Goal: Information Seeking & Learning: Learn about a topic

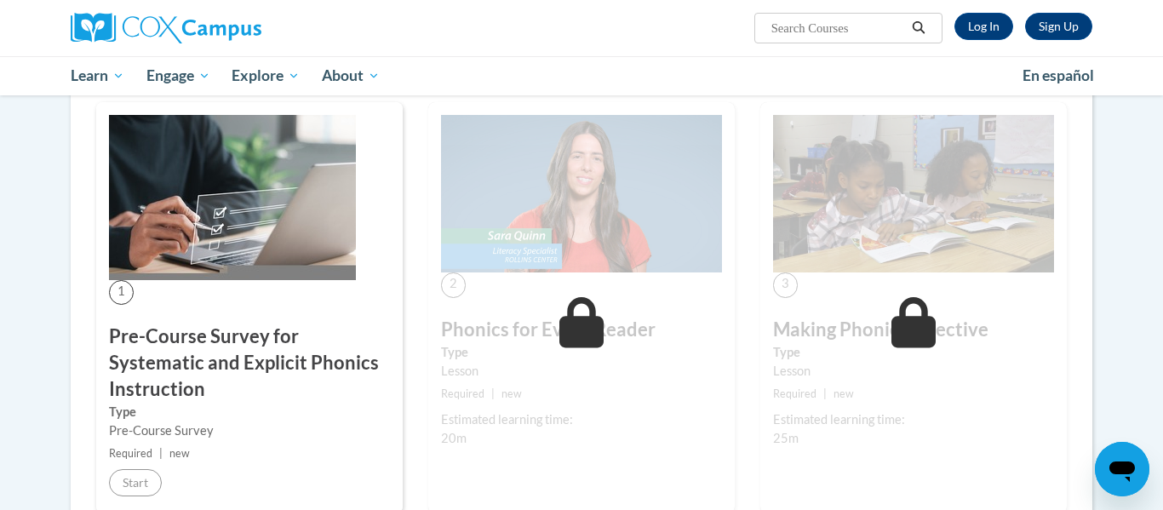
scroll to position [290, 0]
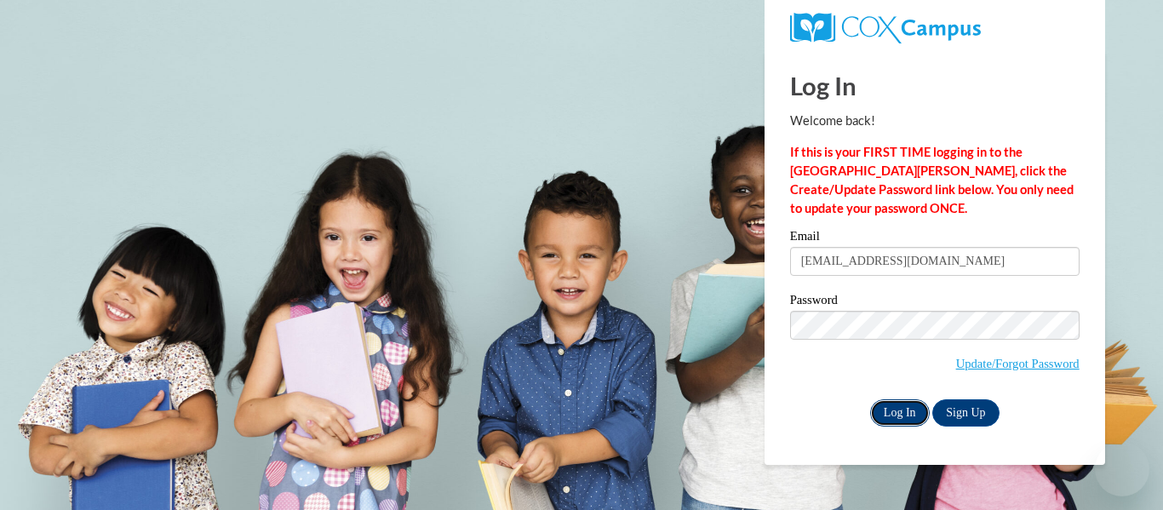
click at [898, 418] on input "Log In" at bounding box center [900, 412] width 60 height 27
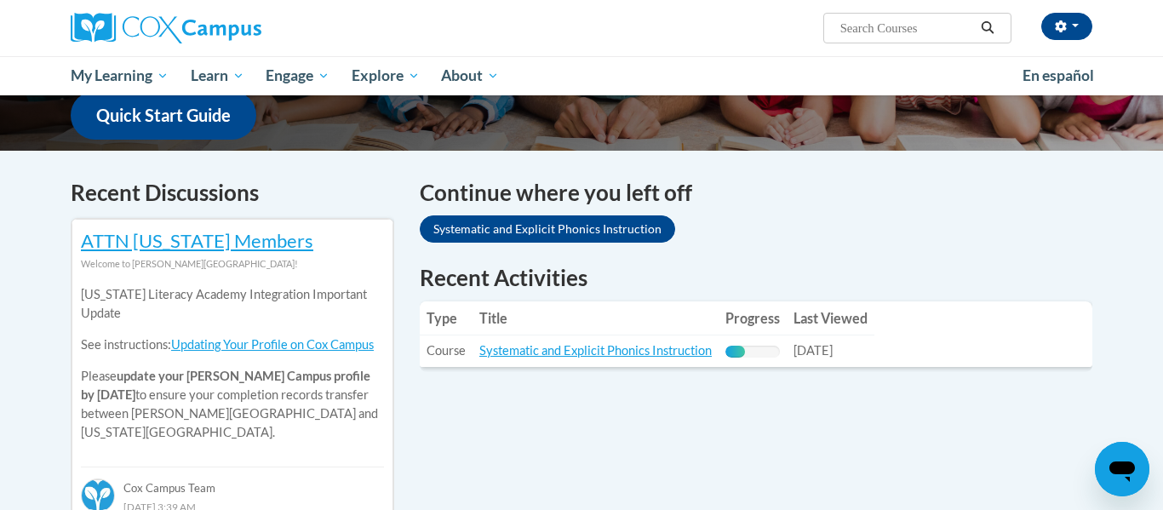
scroll to position [462, 0]
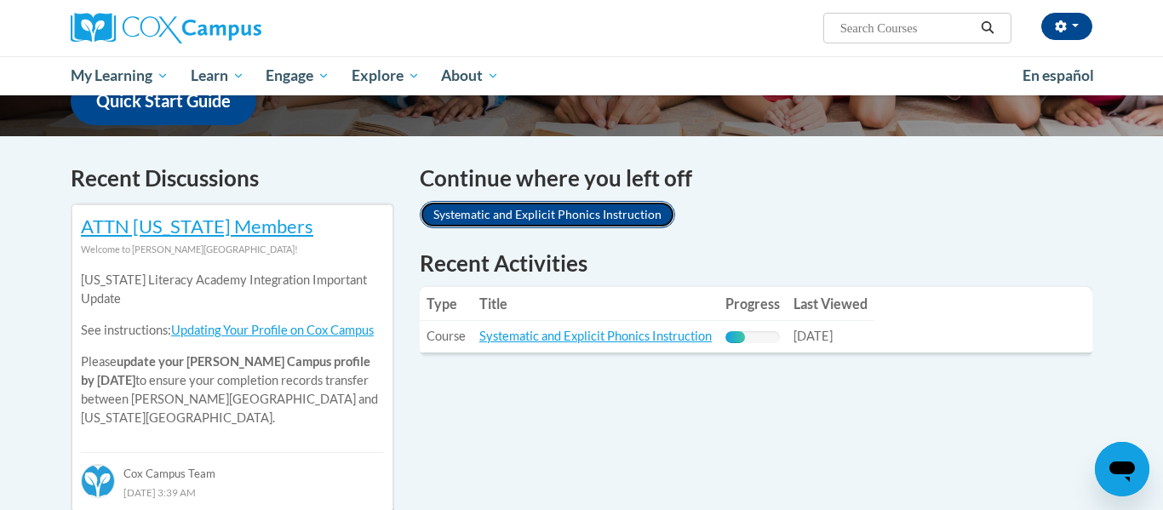
click at [636, 211] on link "Systematic and Explicit Phonics Instruction" at bounding box center [548, 214] width 256 height 27
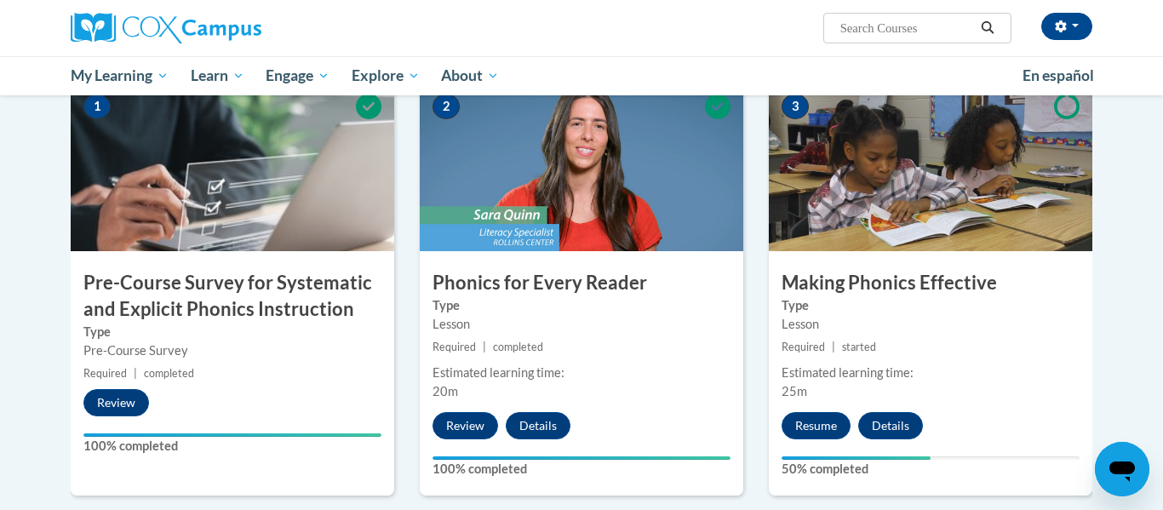
scroll to position [367, 0]
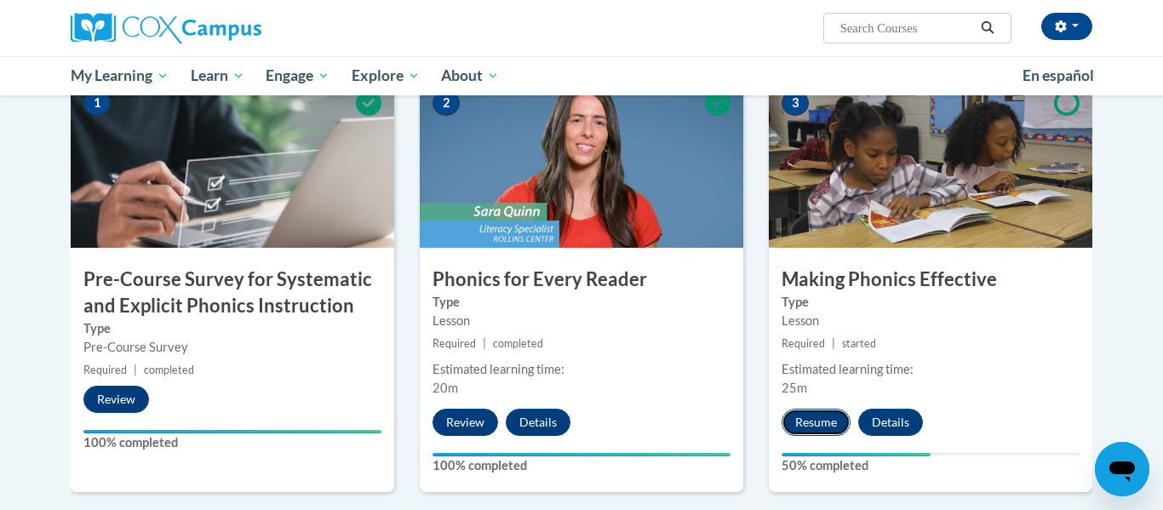
click at [799, 422] on button "Resume" at bounding box center [816, 422] width 69 height 27
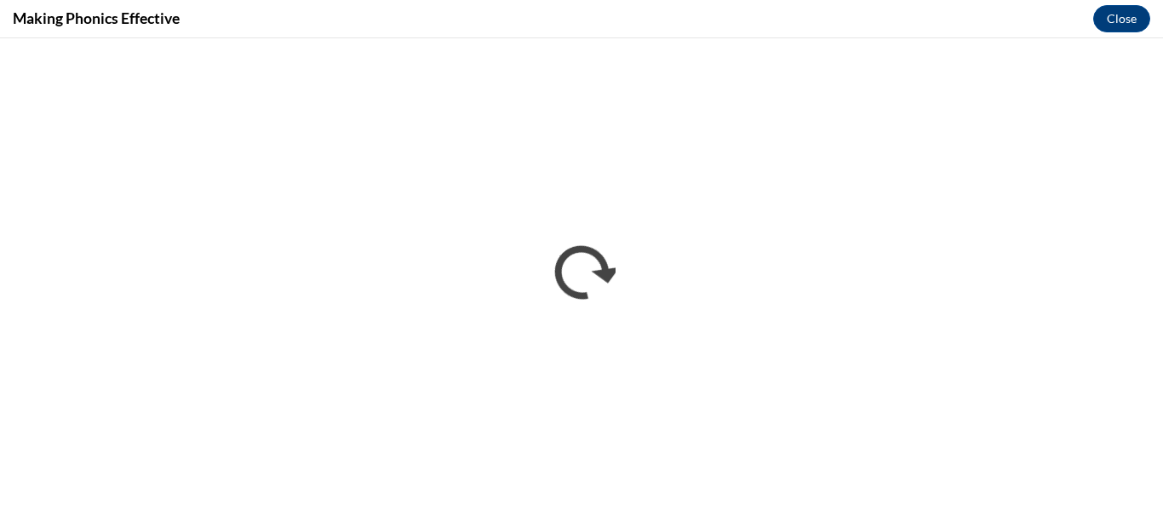
scroll to position [0, 0]
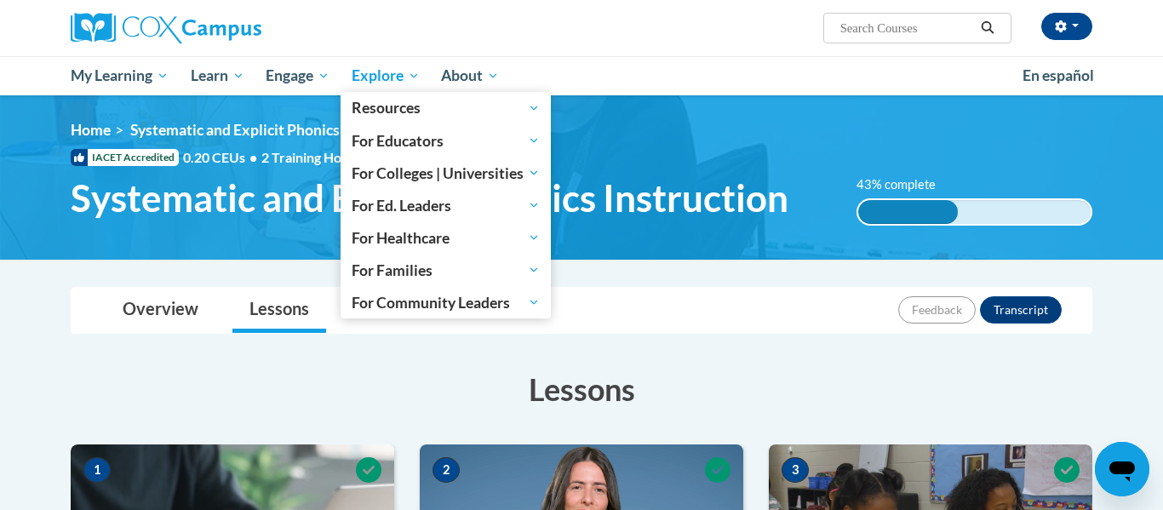
click at [353, 71] on link "Explore" at bounding box center [386, 75] width 90 height 39
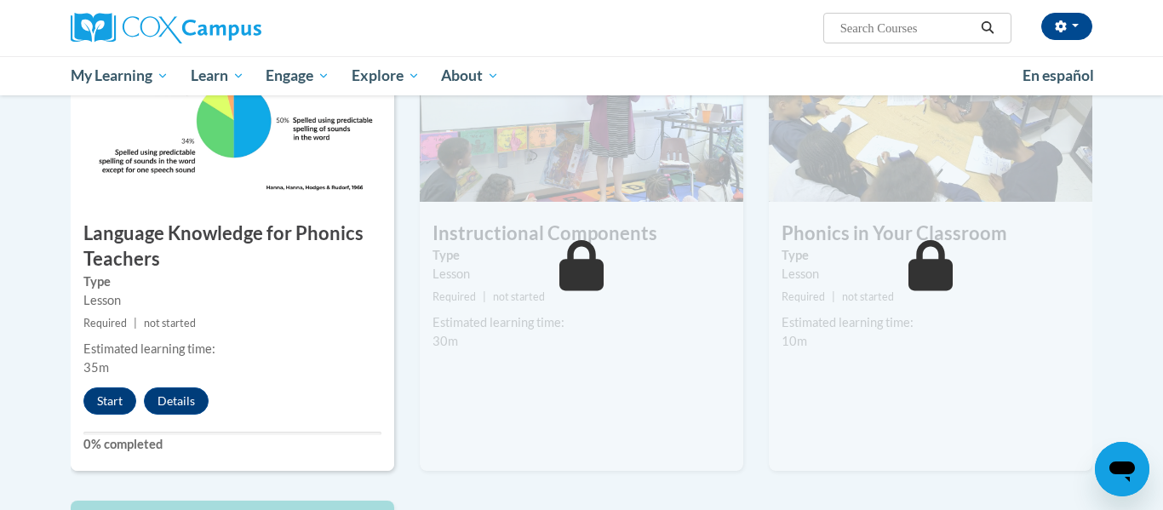
scroll to position [859, 0]
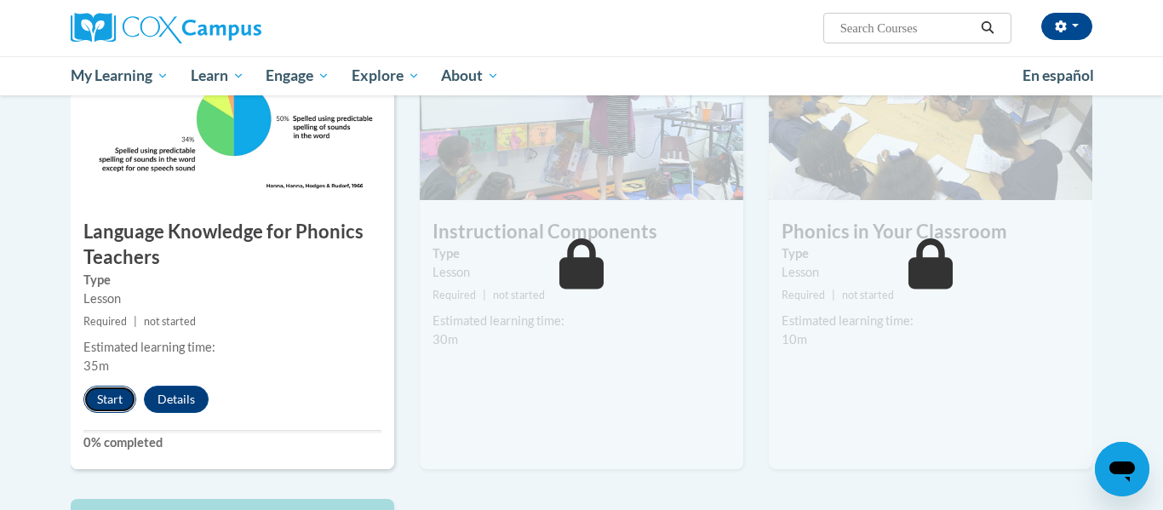
click at [106, 395] on button "Start" at bounding box center [109, 399] width 53 height 27
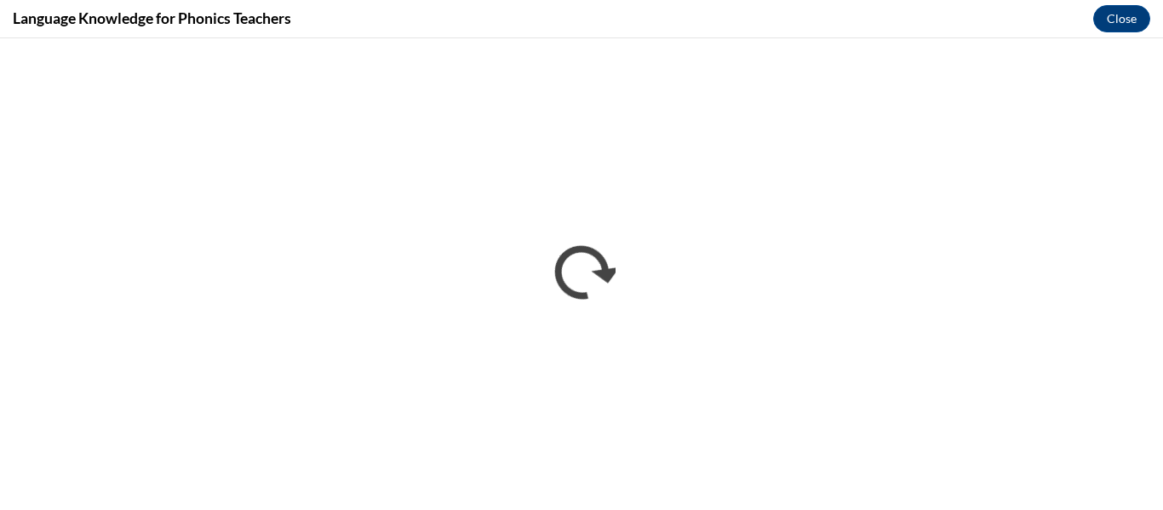
scroll to position [0, 0]
